Goal: Transaction & Acquisition: Purchase product/service

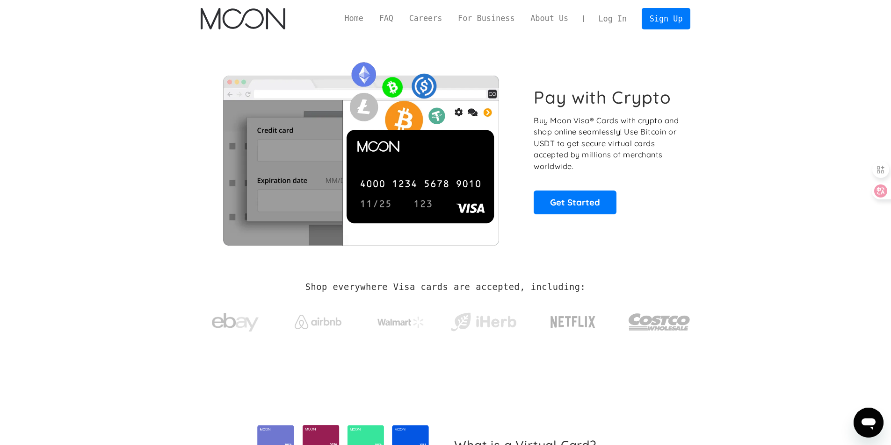
click at [615, 22] on link "Log In" at bounding box center [612, 18] width 44 height 21
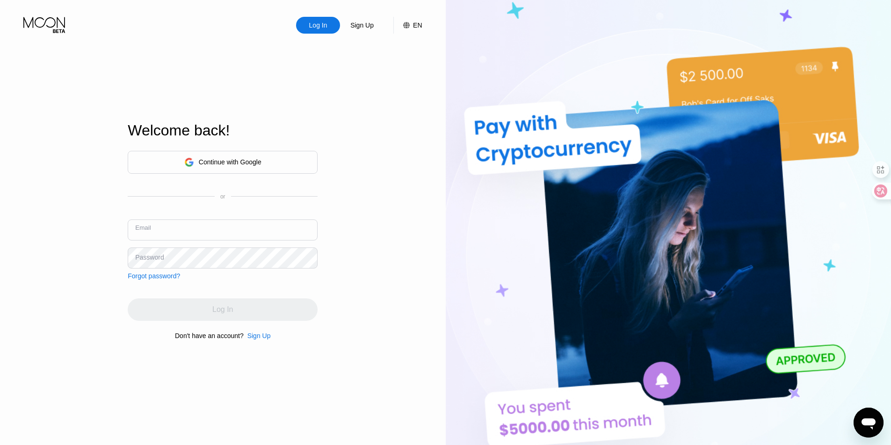
click at [208, 224] on input "text" at bounding box center [223, 230] width 190 height 21
click at [190, 230] on input "text" at bounding box center [223, 230] width 190 height 21
click at [205, 225] on input "text" at bounding box center [223, 230] width 190 height 21
type input "e"
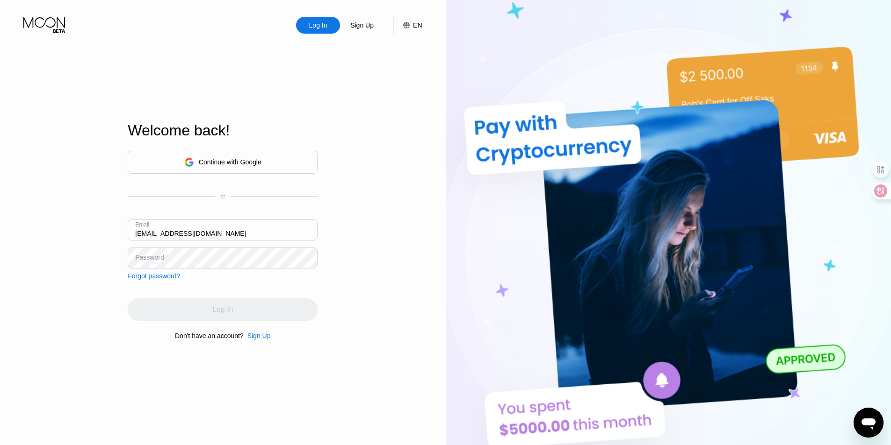
type input "[EMAIL_ADDRESS][DOMAIN_NAME]"
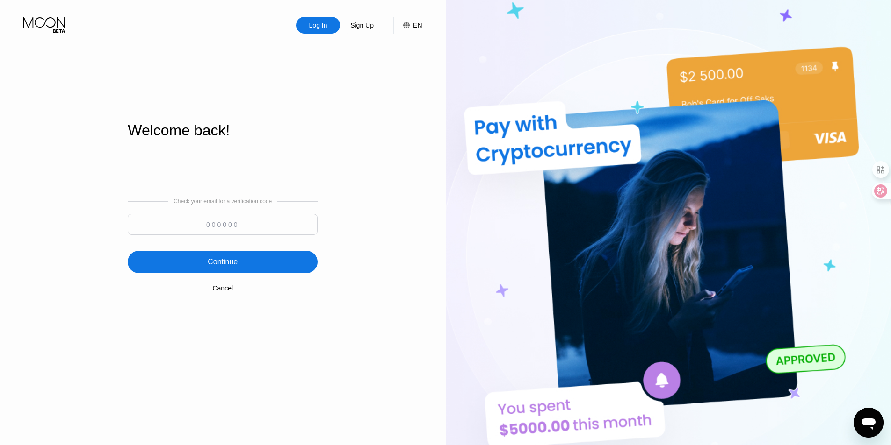
click at [180, 224] on input at bounding box center [223, 224] width 190 height 21
paste input "410054"
type input "410054"
click at [241, 257] on div "Continue" at bounding box center [223, 262] width 190 height 22
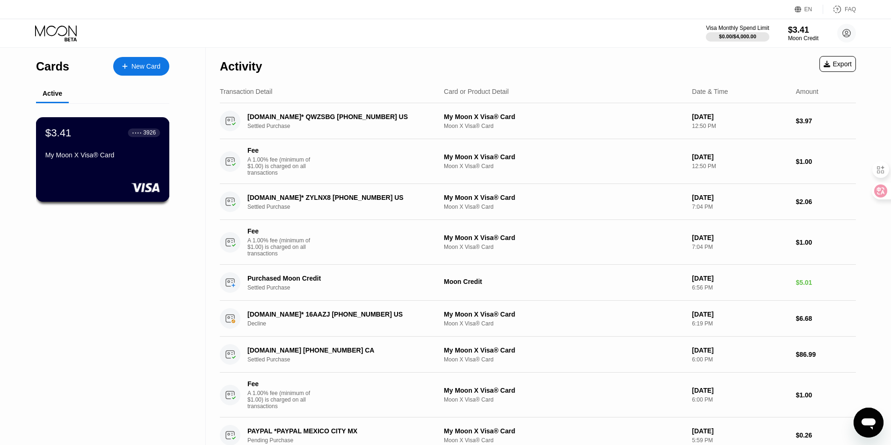
click at [131, 168] on div "$3.41 ● ● ● ● 3926 My Moon X Visa® Card" at bounding box center [103, 159] width 134 height 85
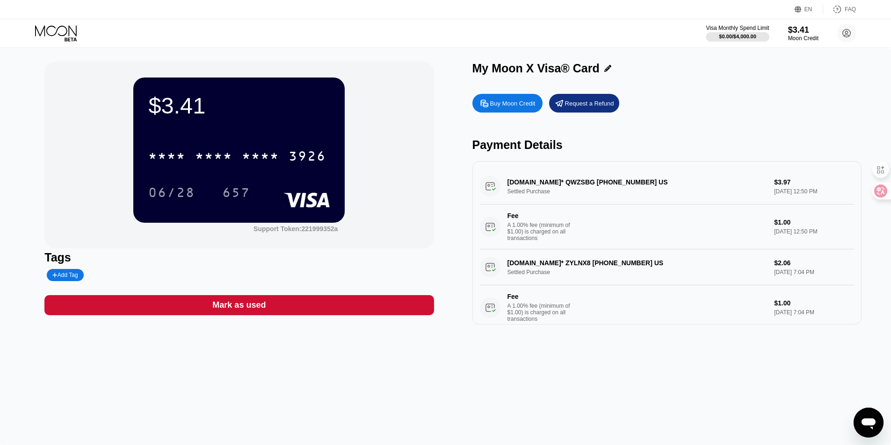
click at [473, 425] on div "$3.41 * * * * * * * * * * * * 3926 06/28 657 Support Token: 221999352a Tags Add…" at bounding box center [445, 247] width 891 height 398
click at [505, 106] on div "Buy Moon Credit" at bounding box center [512, 104] width 45 height 8
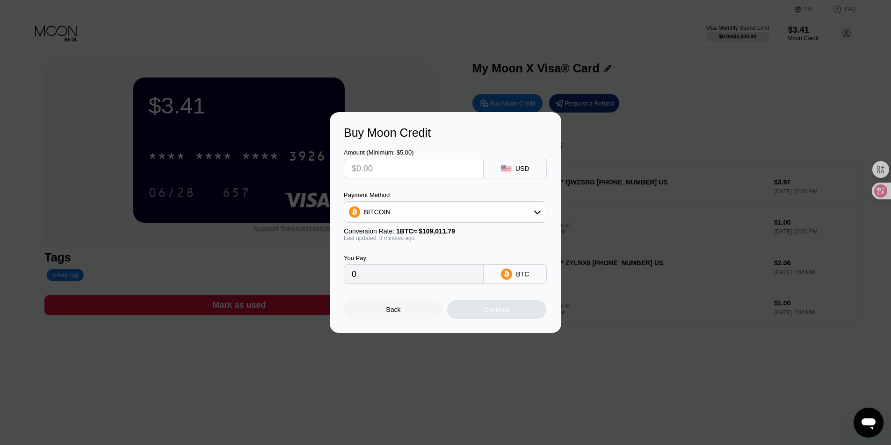
click at [461, 168] on input "text" at bounding box center [414, 168] width 124 height 19
type input "$85"
type input "0.00077963"
type input "$85"
click at [516, 206] on div "BITCOIN" at bounding box center [444, 212] width 201 height 19
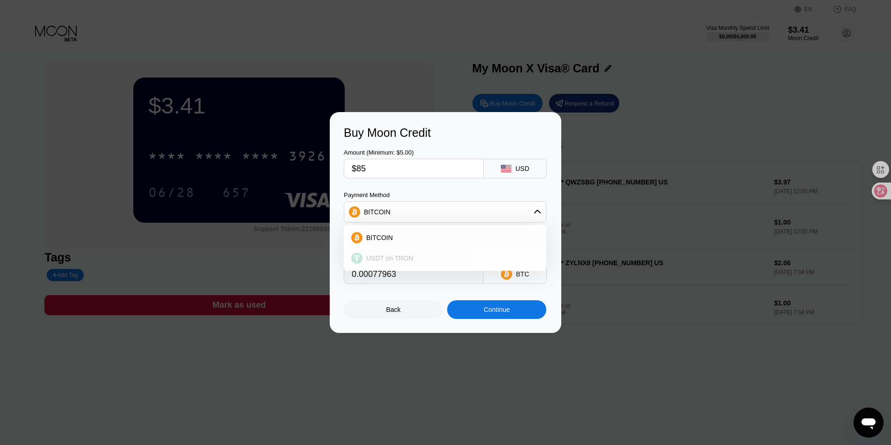
click at [468, 256] on div "USDT on TRON" at bounding box center [450, 258] width 176 height 7
type input "85.86"
click at [372, 166] on input "$85" at bounding box center [414, 168] width 124 height 19
type input "$8"
type input "8.08"
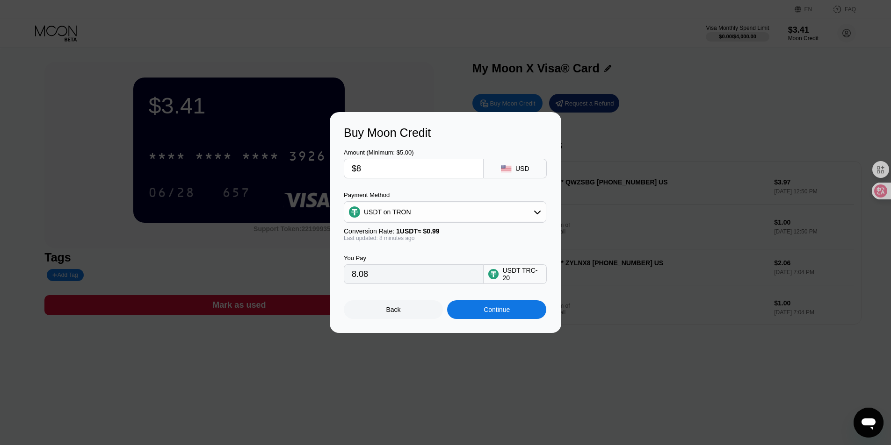
type input "$84"
type input "84.85"
type input "$84"
click at [480, 316] on div "Continue" at bounding box center [496, 310] width 99 height 19
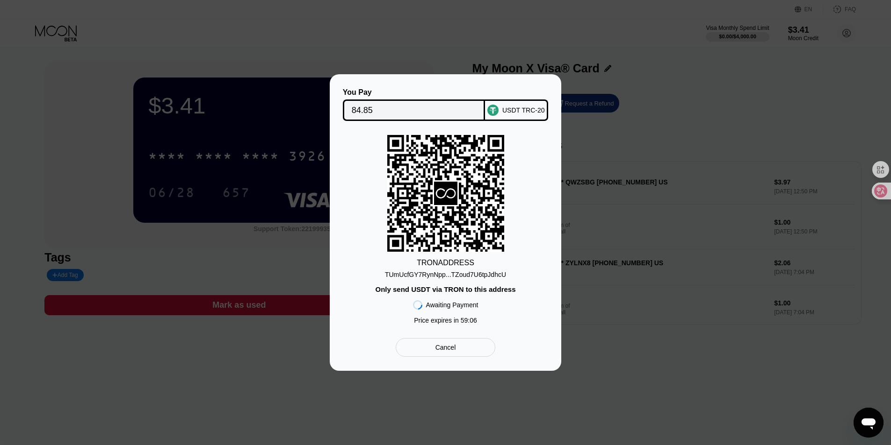
click at [446, 342] on div "You Pay 84.85 USDT TRC-20 TRON ADDRESS TUmUcfGY7RynNpp...TZoud7U6tpJdhcU Only s…" at bounding box center [445, 222] width 203 height 269
click at [450, 352] on div "Cancel" at bounding box center [445, 348] width 21 height 8
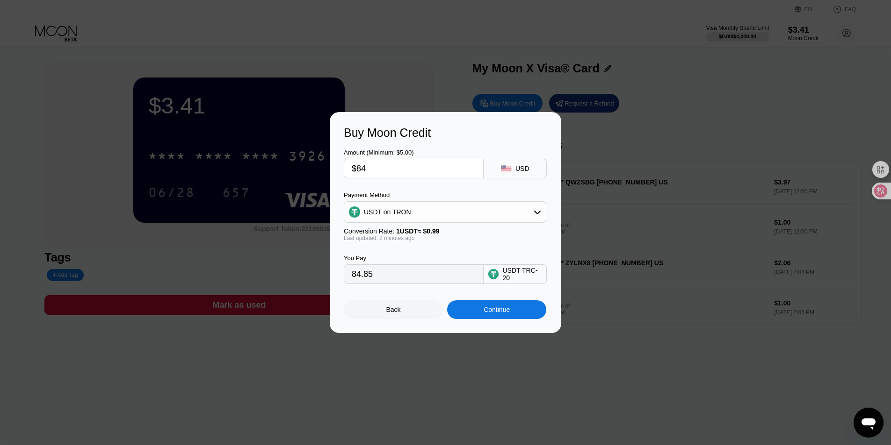
drag, startPoint x: 393, startPoint y: 167, endPoint x: 299, endPoint y: 163, distance: 94.5
click at [299, 163] on div "Buy Moon Credit Amount (Minimum: $5.00) $84 USD Payment Method USDT on TRON Con…" at bounding box center [445, 222] width 891 height 221
type input "$8"
type input "8.08"
type input "$85"
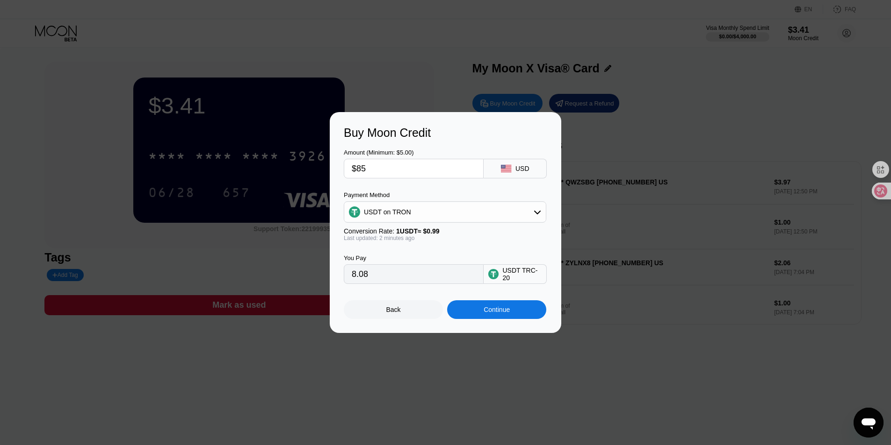
type input "85.86"
type input "$85"
click at [471, 311] on div "Continue" at bounding box center [496, 310] width 99 height 19
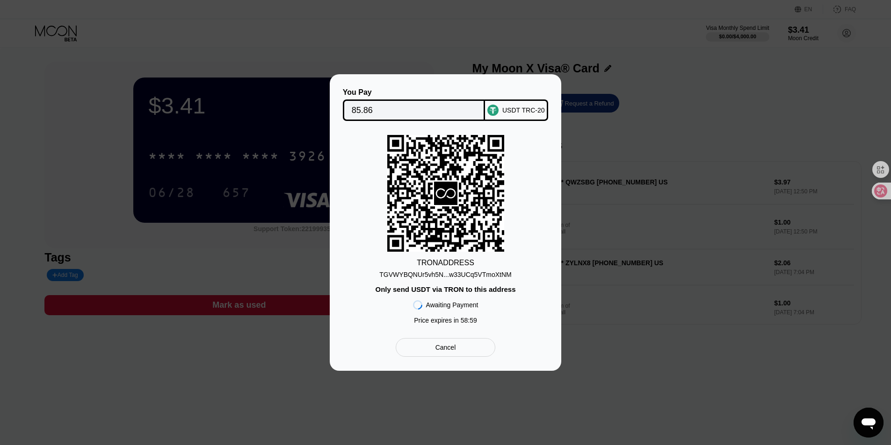
click at [459, 355] on div "Cancel" at bounding box center [445, 347] width 100 height 19
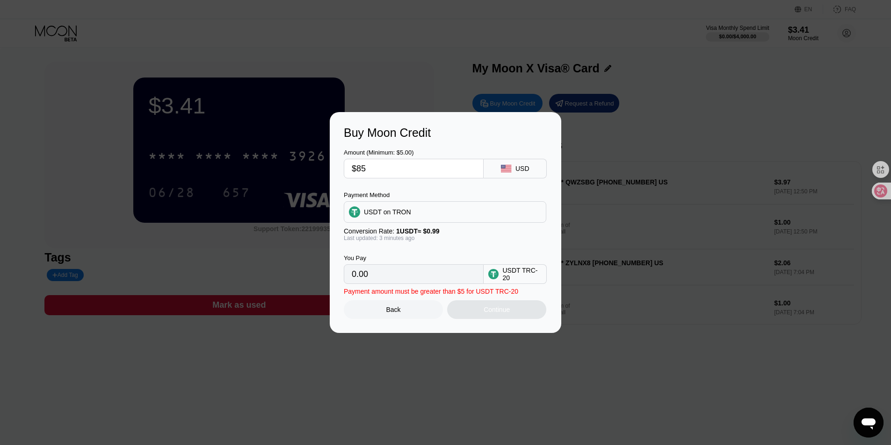
type input "85.86"
click at [372, 168] on input "$85" at bounding box center [414, 168] width 124 height 19
type input "$8"
type input "8.08"
type input "$86"
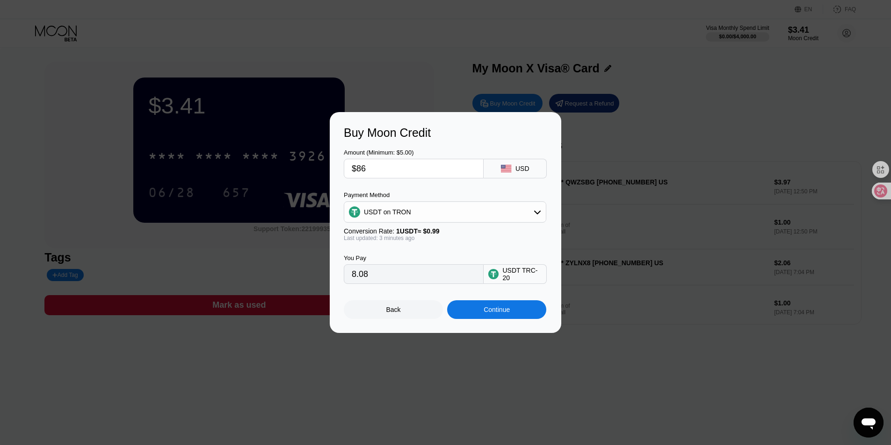
type input "86.87"
type input "$86"
click at [506, 323] on div "Buy Moon Credit Amount (Minimum: $5.00) $86 USD Payment Method USDT on TRON Con…" at bounding box center [445, 222] width 231 height 221
click at [530, 302] on div "Back Continue" at bounding box center [445, 301] width 203 height 35
click at [526, 309] on div "Continue" at bounding box center [496, 310] width 99 height 19
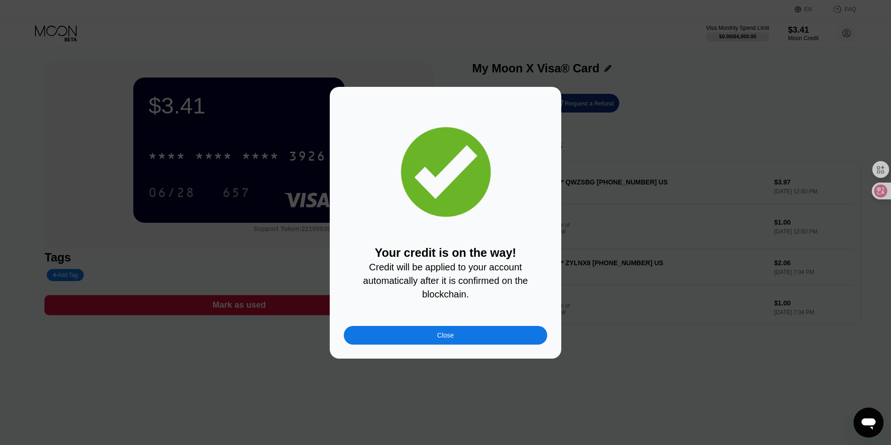
click at [467, 343] on div "Close" at bounding box center [445, 335] width 203 height 19
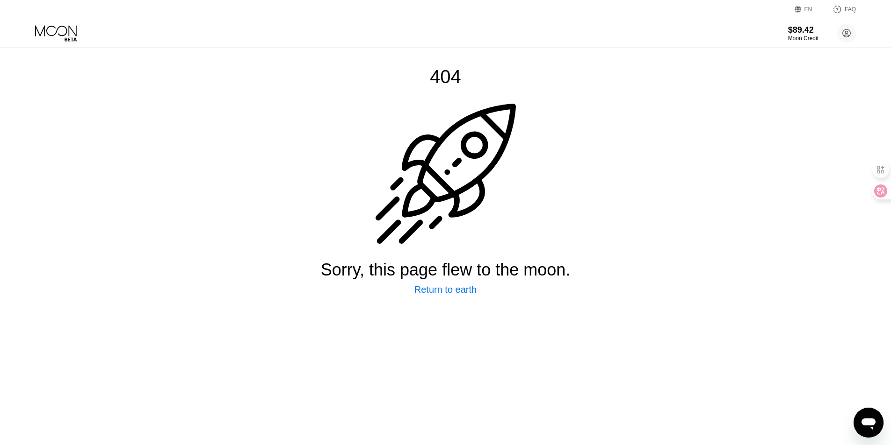
click at [804, 231] on div "404 Sorry, this page flew to the moon. Return to earth" at bounding box center [445, 247] width 891 height 398
click at [439, 295] on div "Return to earth" at bounding box center [445, 290] width 62 height 11
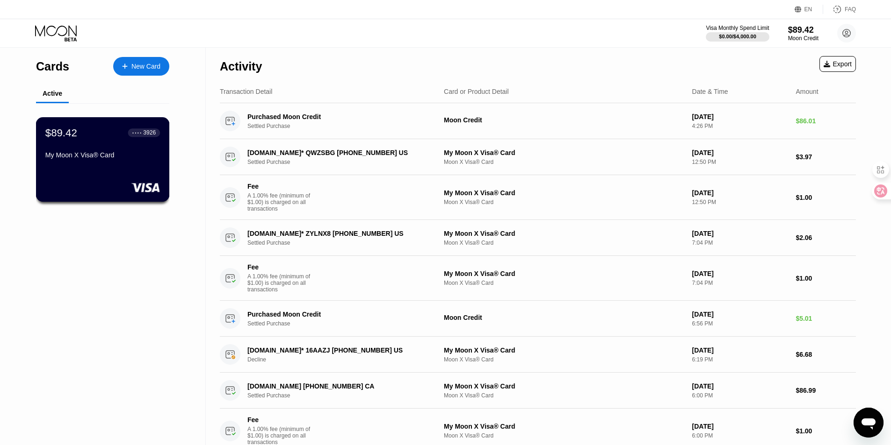
click at [83, 159] on div "My Moon X Visa® Card" at bounding box center [102, 154] width 115 height 7
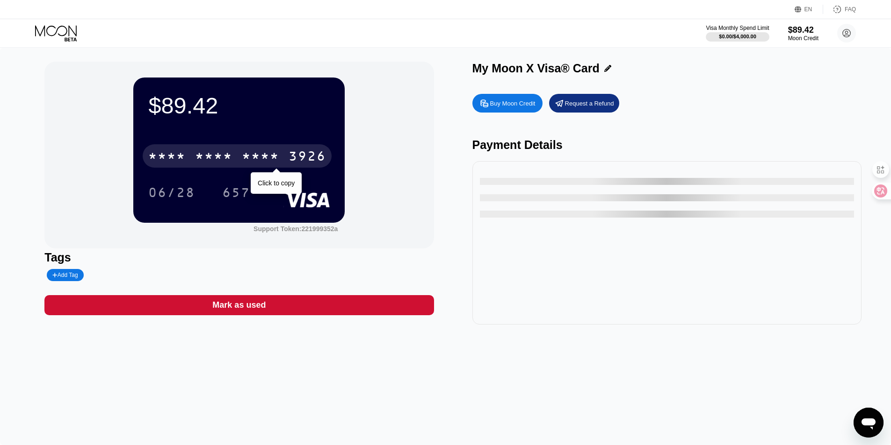
click at [261, 160] on div "* * * *" at bounding box center [260, 157] width 37 height 15
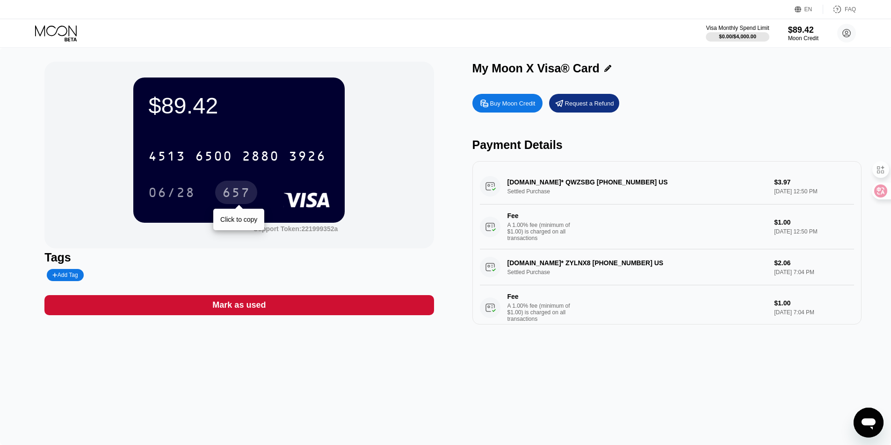
click at [234, 194] on div "657" at bounding box center [236, 194] width 28 height 15
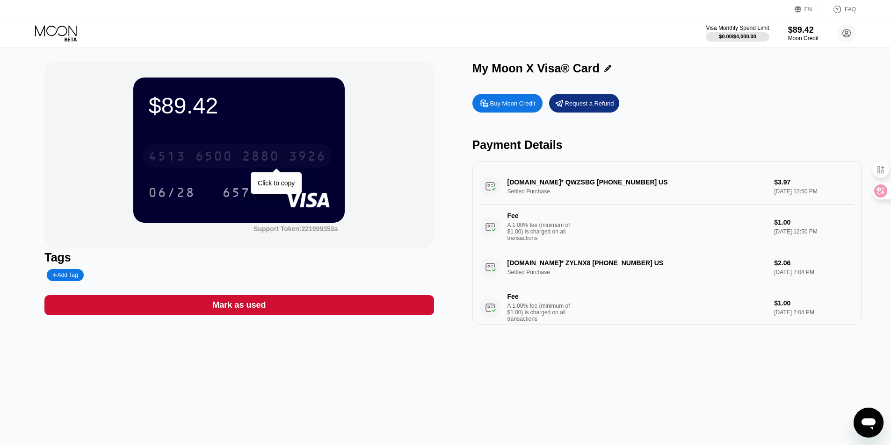
click at [217, 148] on div "4513 6500 2880 3926" at bounding box center [237, 155] width 189 height 23
